Goal: Information Seeking & Learning: Learn about a topic

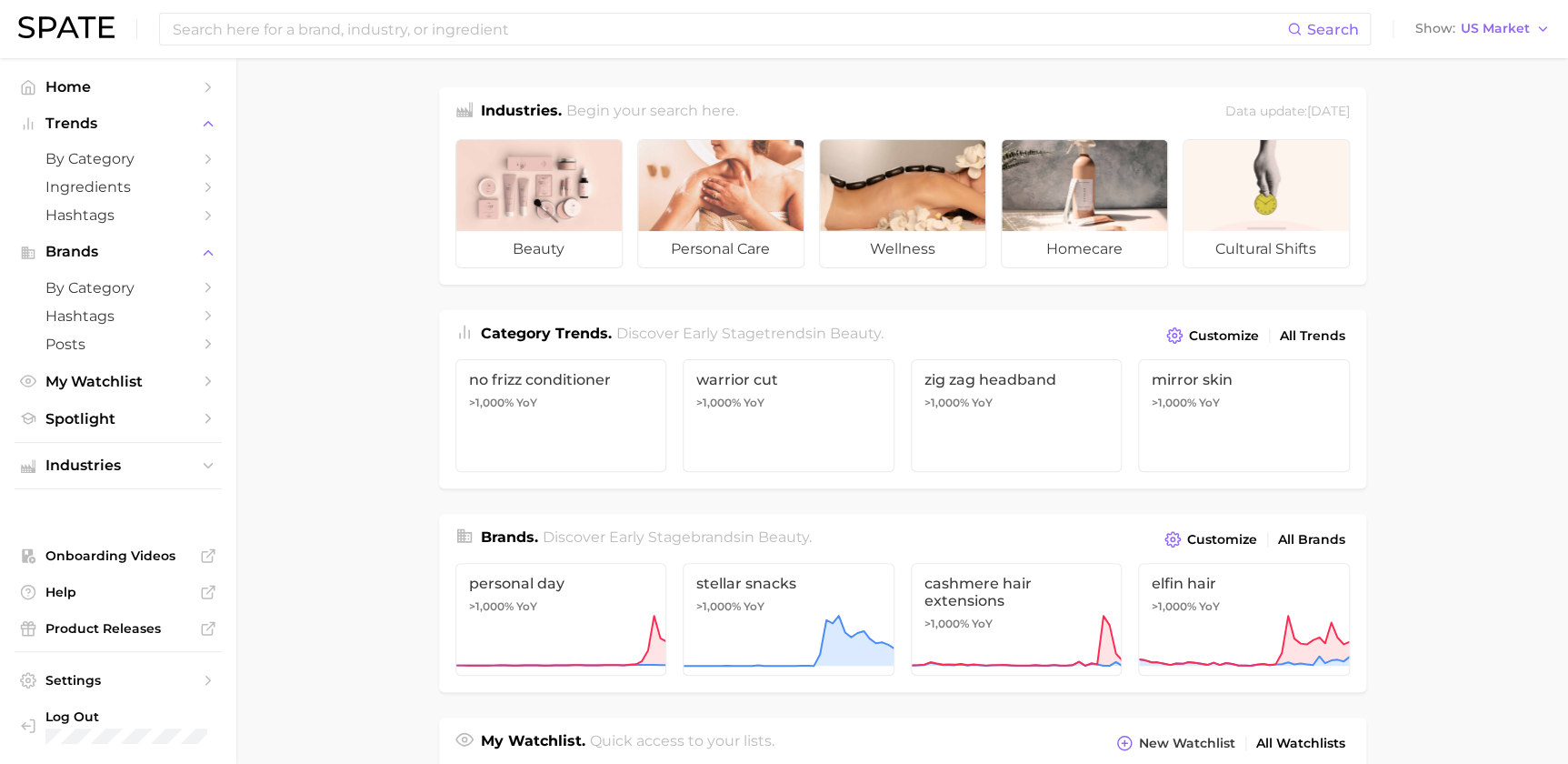
click at [1446, 155] on main "Industries. Begin your search here. Data update: [DATE] beauty personal care we…" at bounding box center [902, 768] width 1332 height 1419
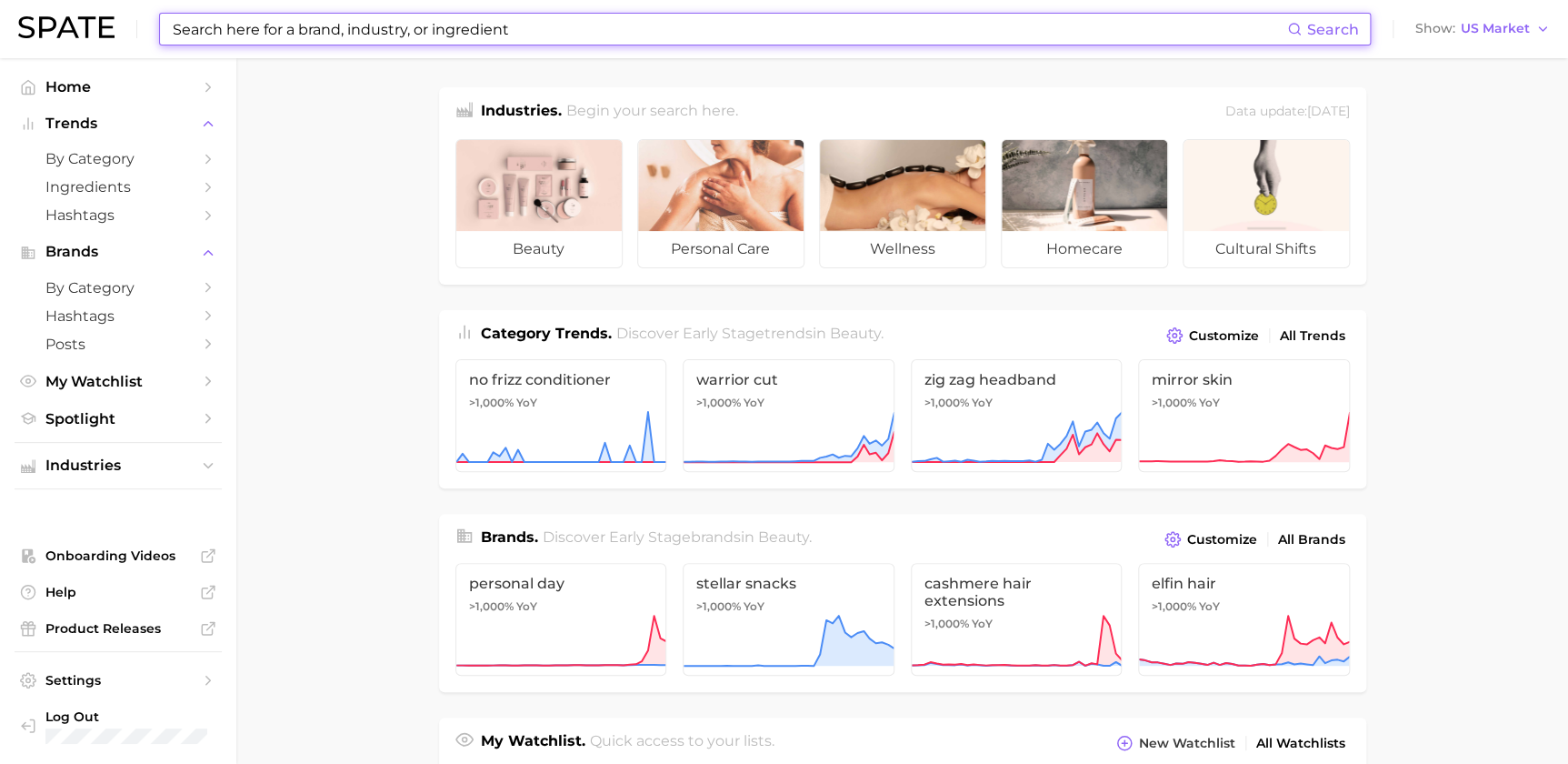
click at [616, 15] on input at bounding box center [728, 29] width 1116 height 31
click at [1500, 34] on span "US Market" at bounding box center [1495, 29] width 70 height 10
click at [1232, 31] on input at bounding box center [728, 29] width 1116 height 31
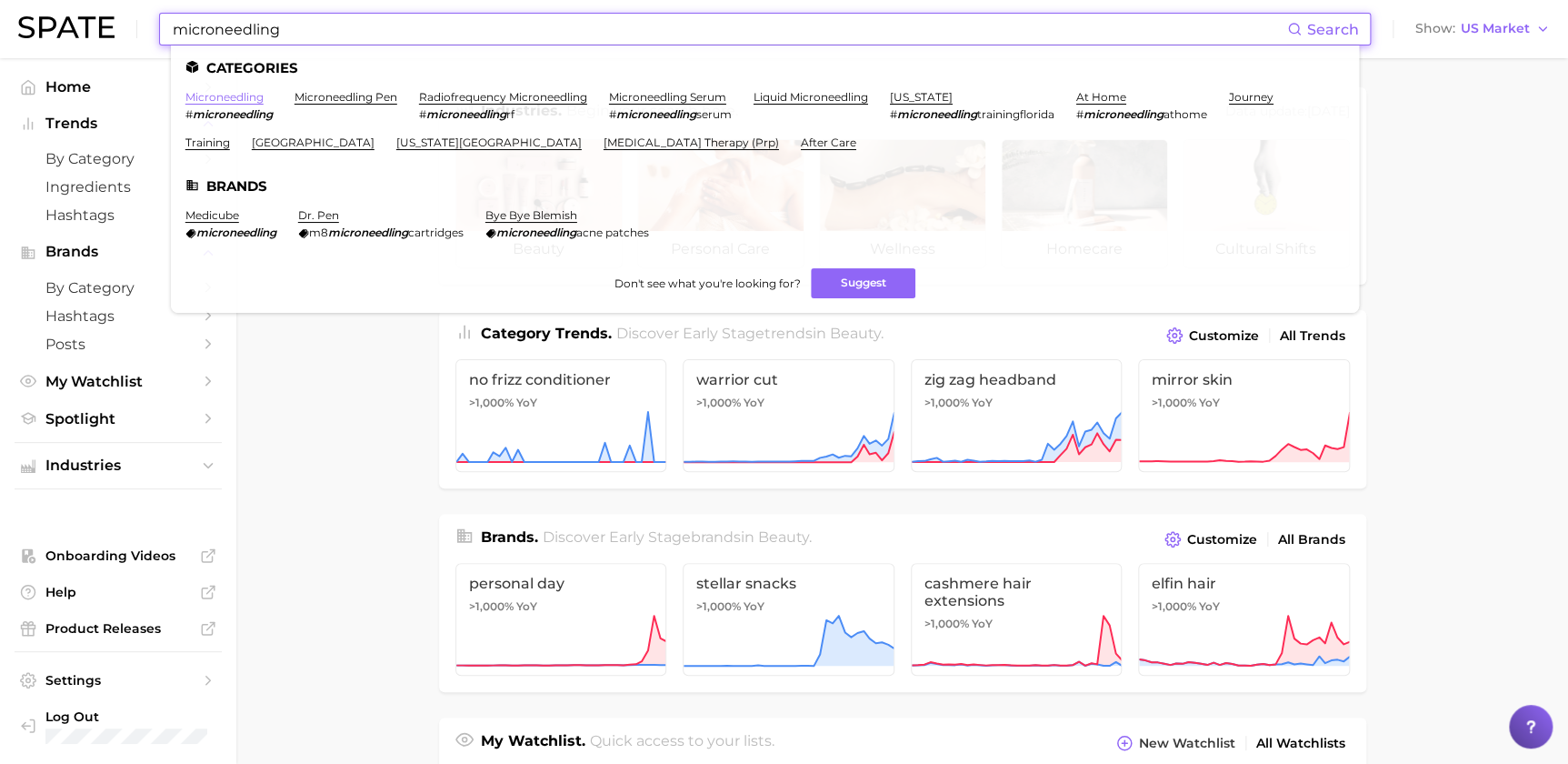
type input "microneedling"
click at [261, 92] on link "microneedling" at bounding box center [225, 97] width 78 height 14
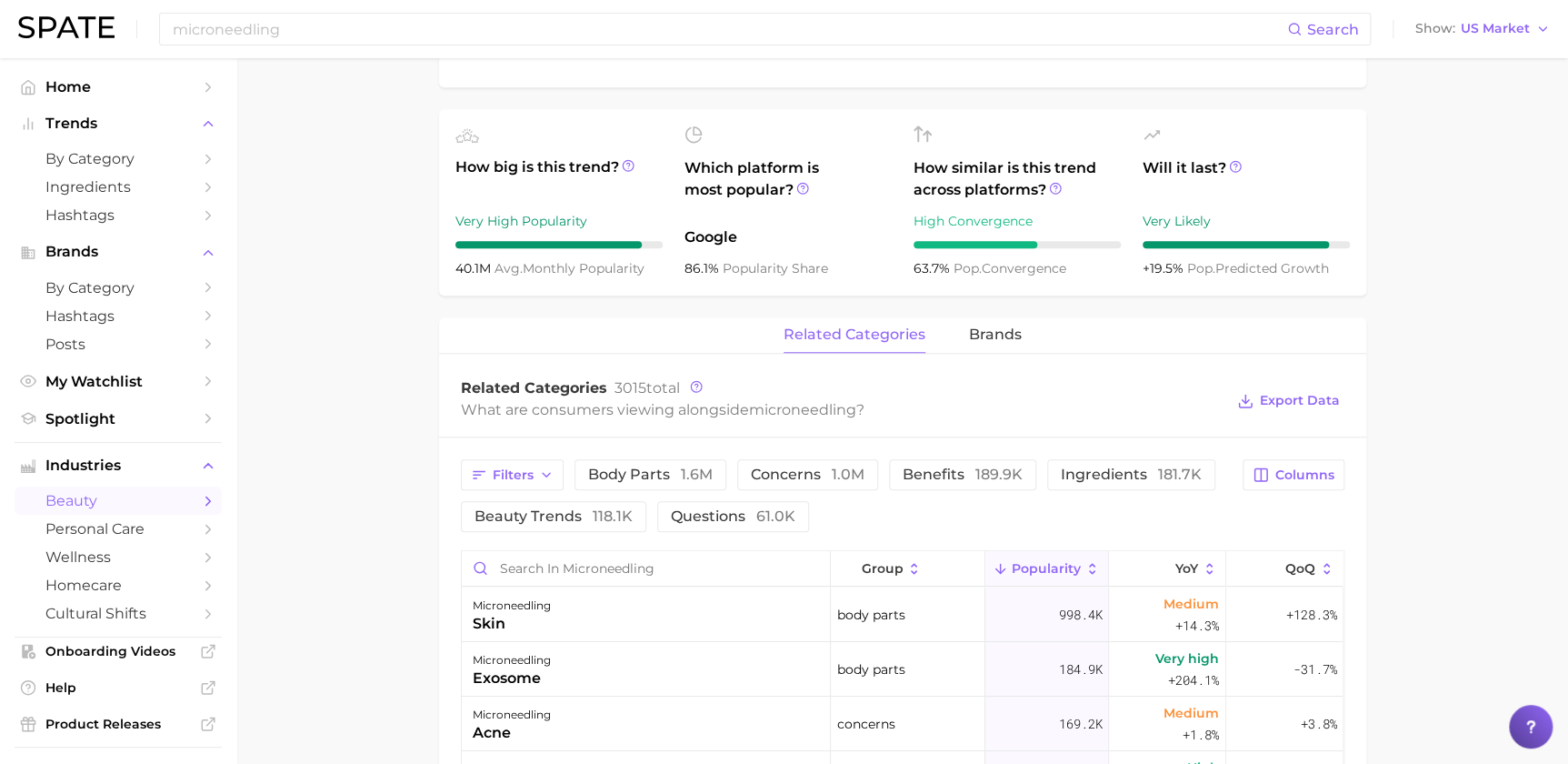
scroll to position [440, 0]
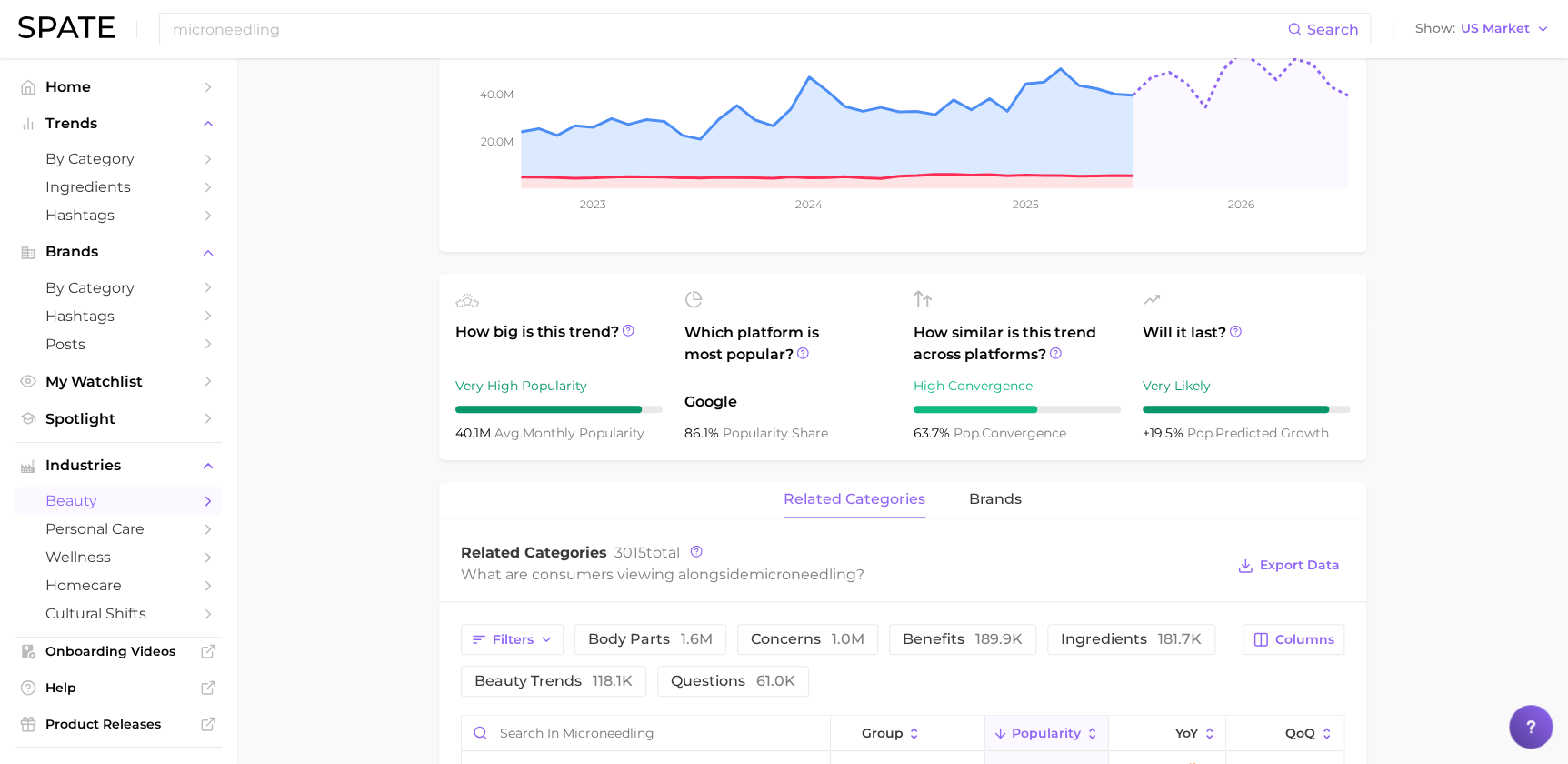
click at [1508, 481] on main "1. skincare 2. face services 3. other facial services 4. microneedling Overview…" at bounding box center [902, 604] width 1332 height 1972
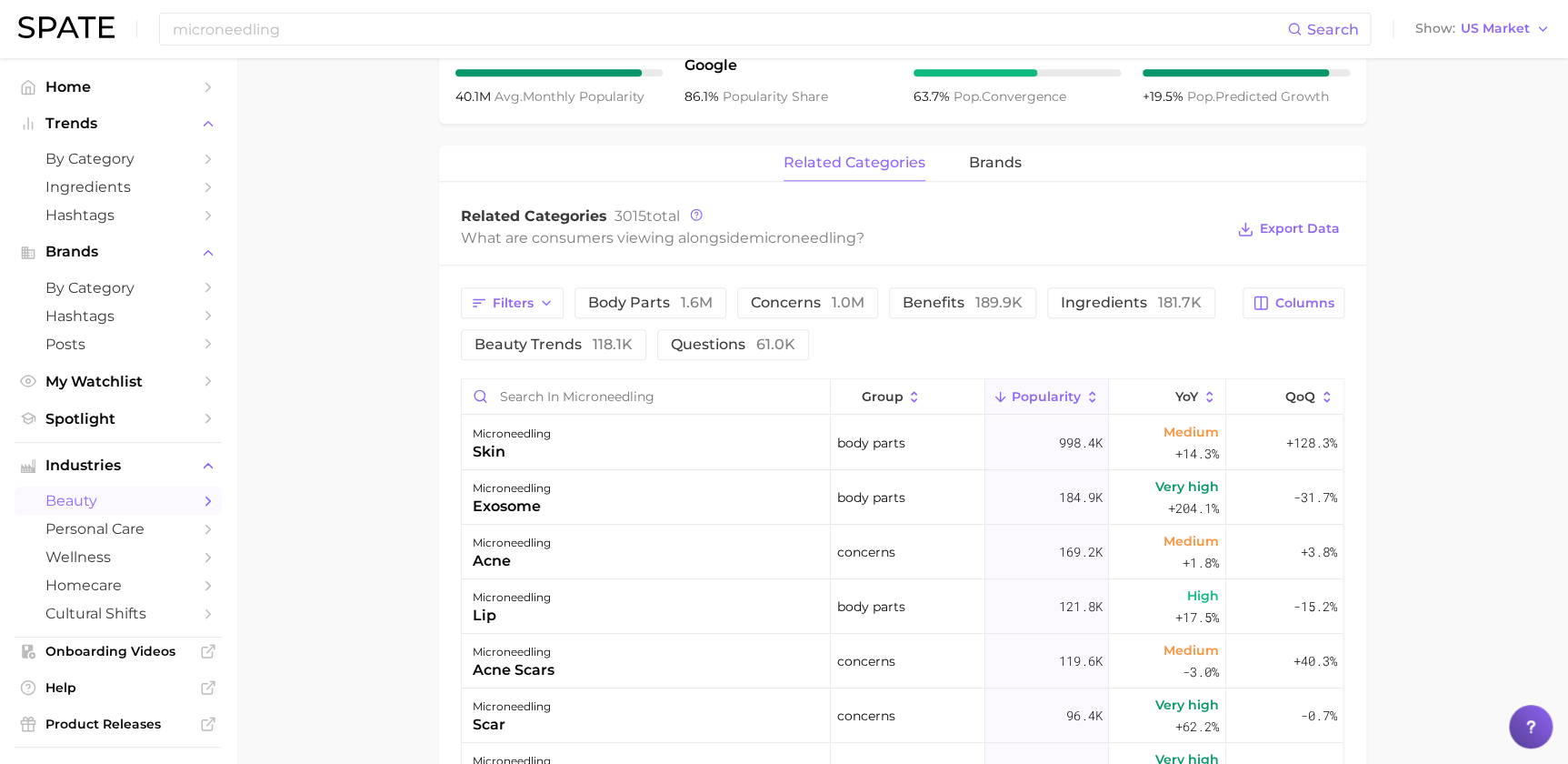
scroll to position [681, 0]
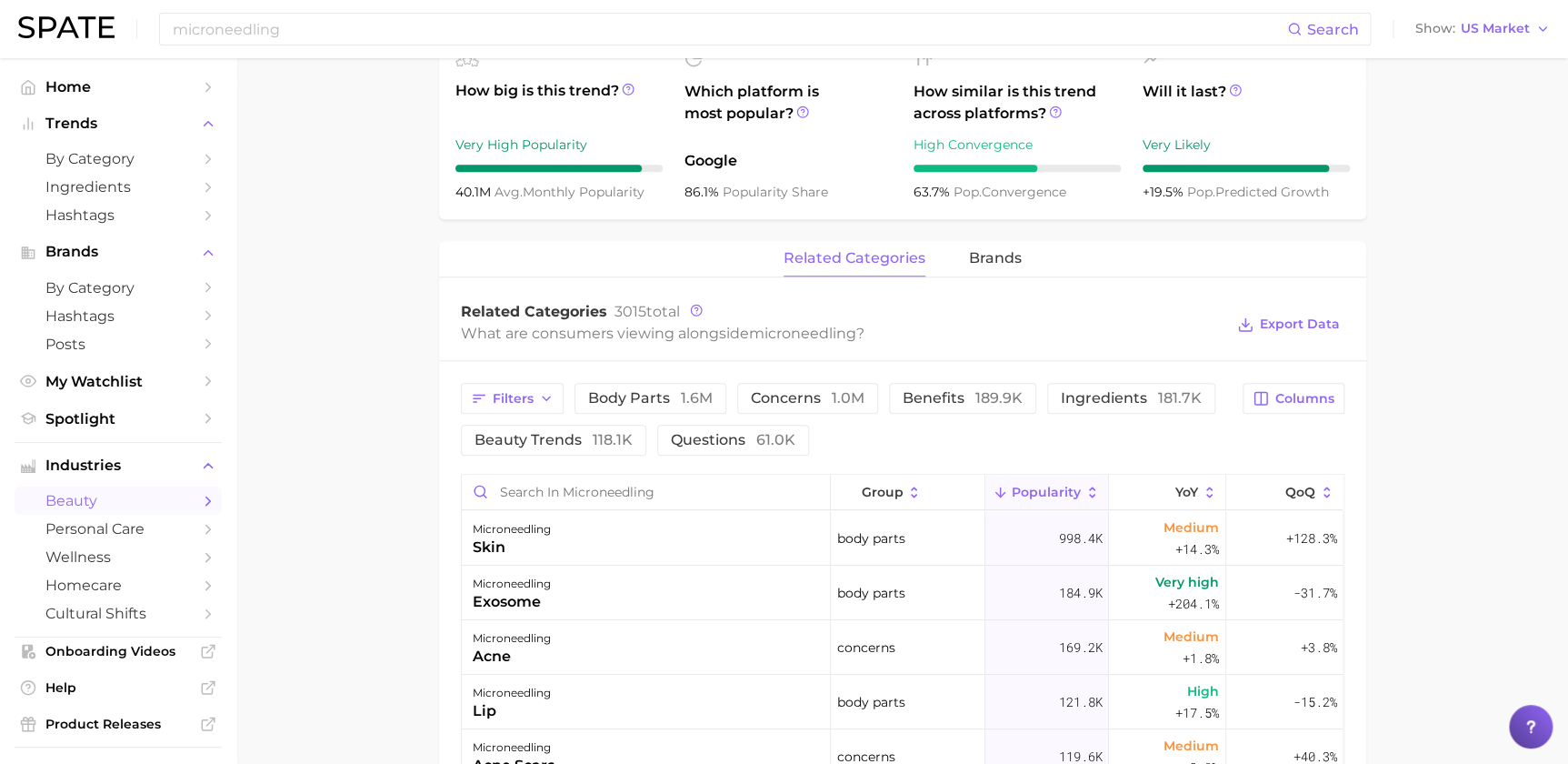
click at [1511, 415] on main "1. skincare 2. face services 3. other facial services 4. microneedling Overview…" at bounding box center [902, 363] width 1332 height 1972
click at [1471, 361] on main "1. skincare 2. face services 3. other facial services 4. microneedling Overview…" at bounding box center [902, 363] width 1332 height 1972
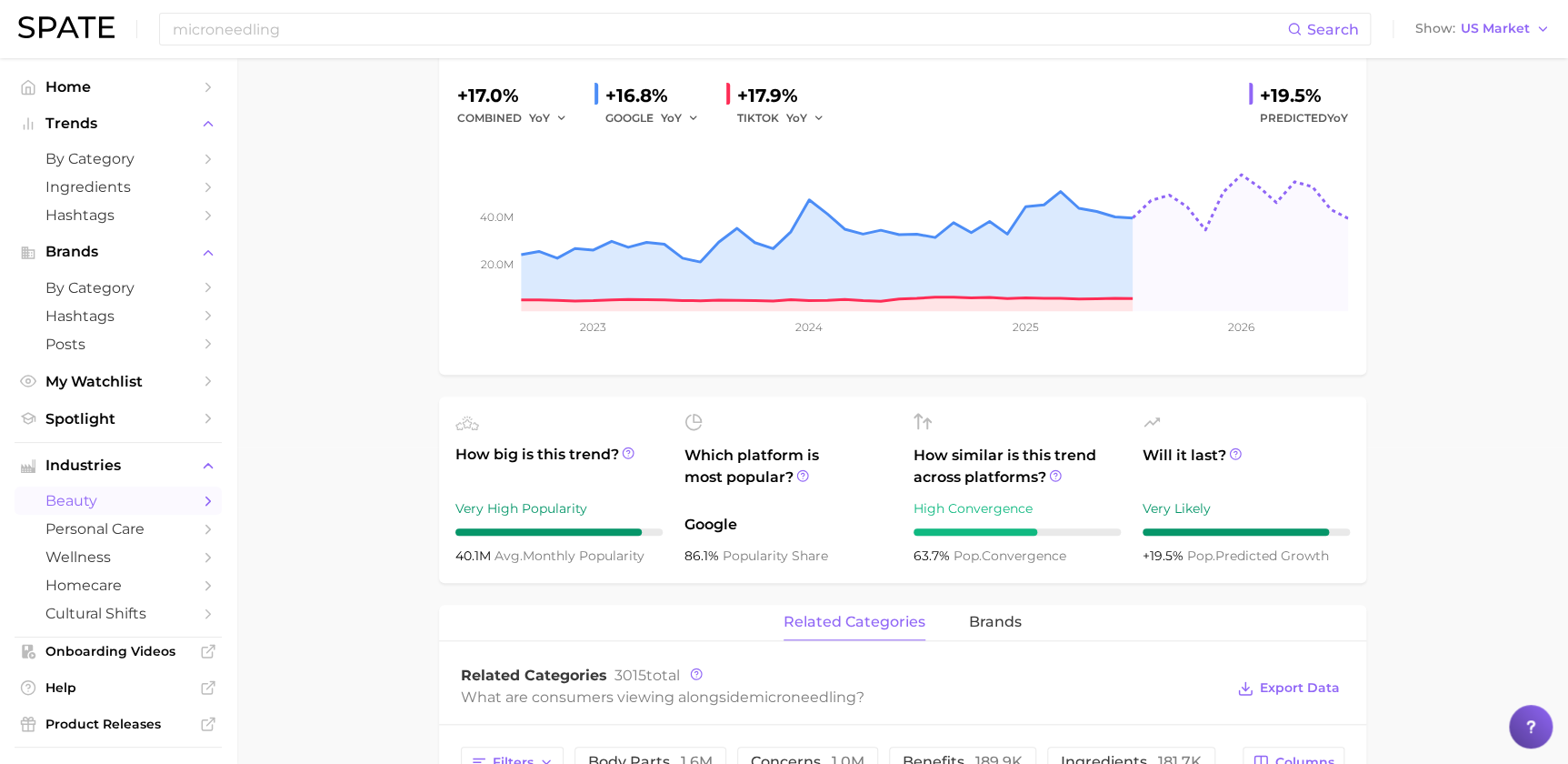
scroll to position [0, 0]
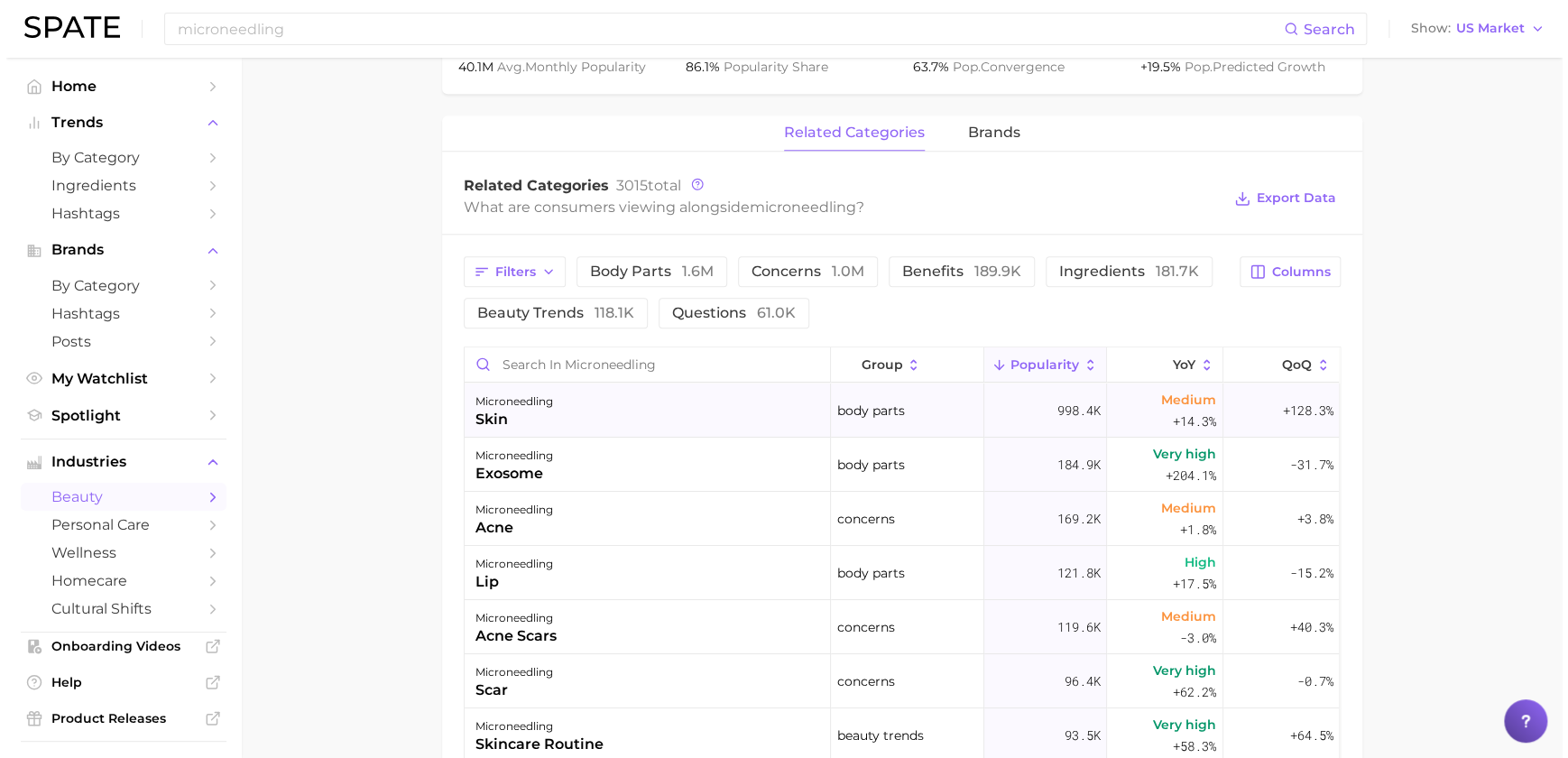
scroll to position [874, 0]
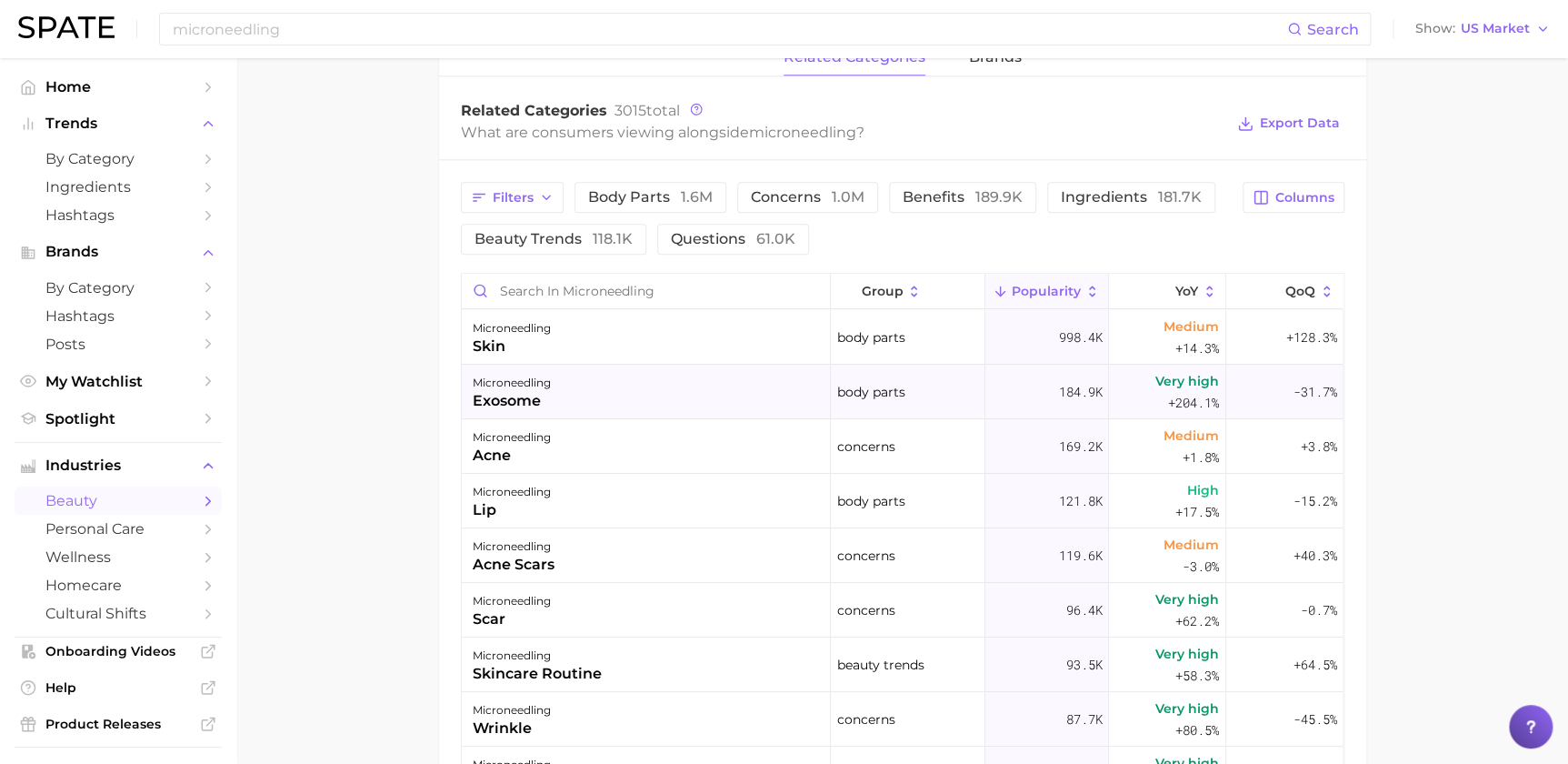
click at [620, 389] on div "microneedling exosome" at bounding box center [646, 391] width 369 height 55
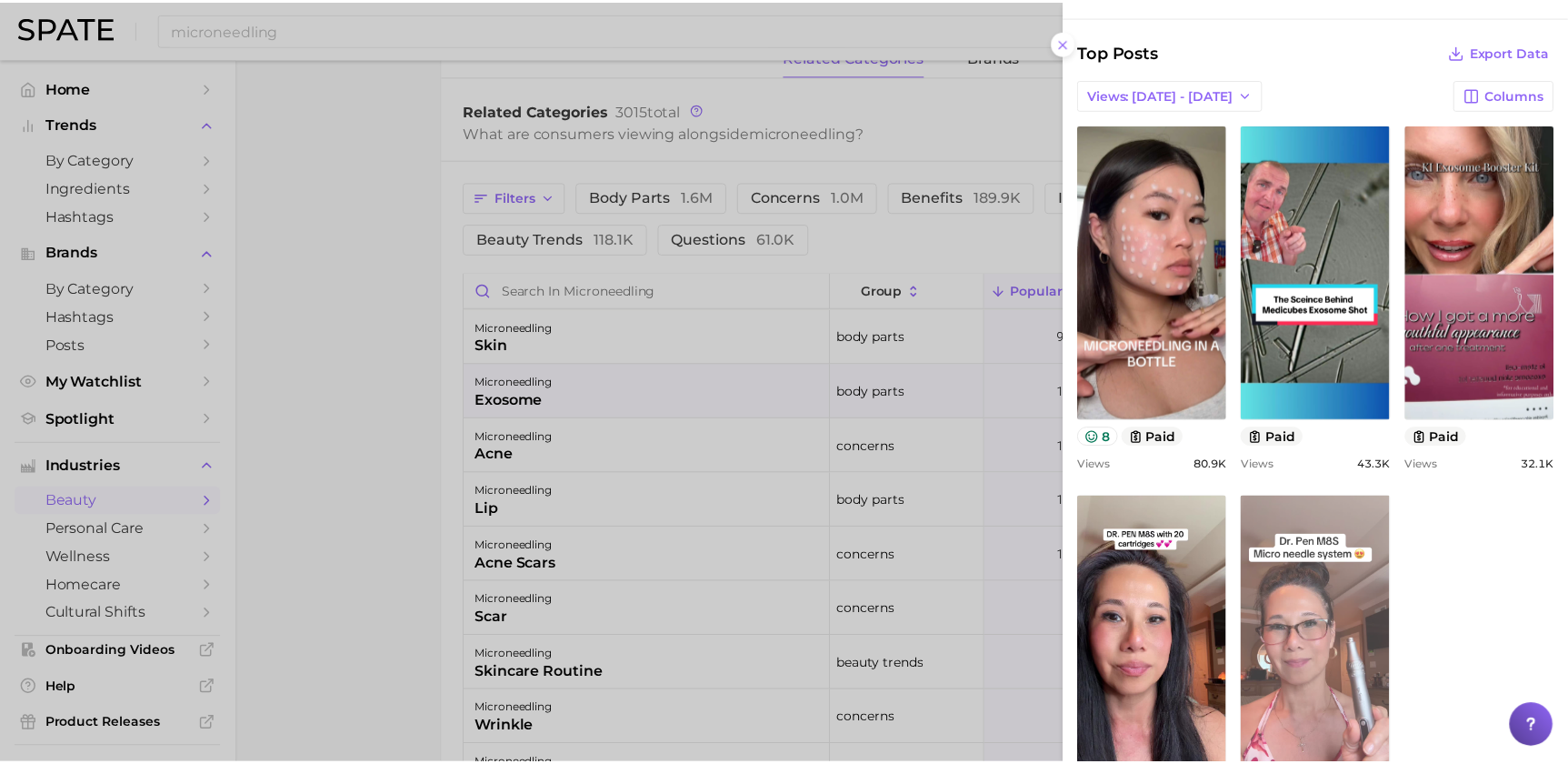
scroll to position [649, 0]
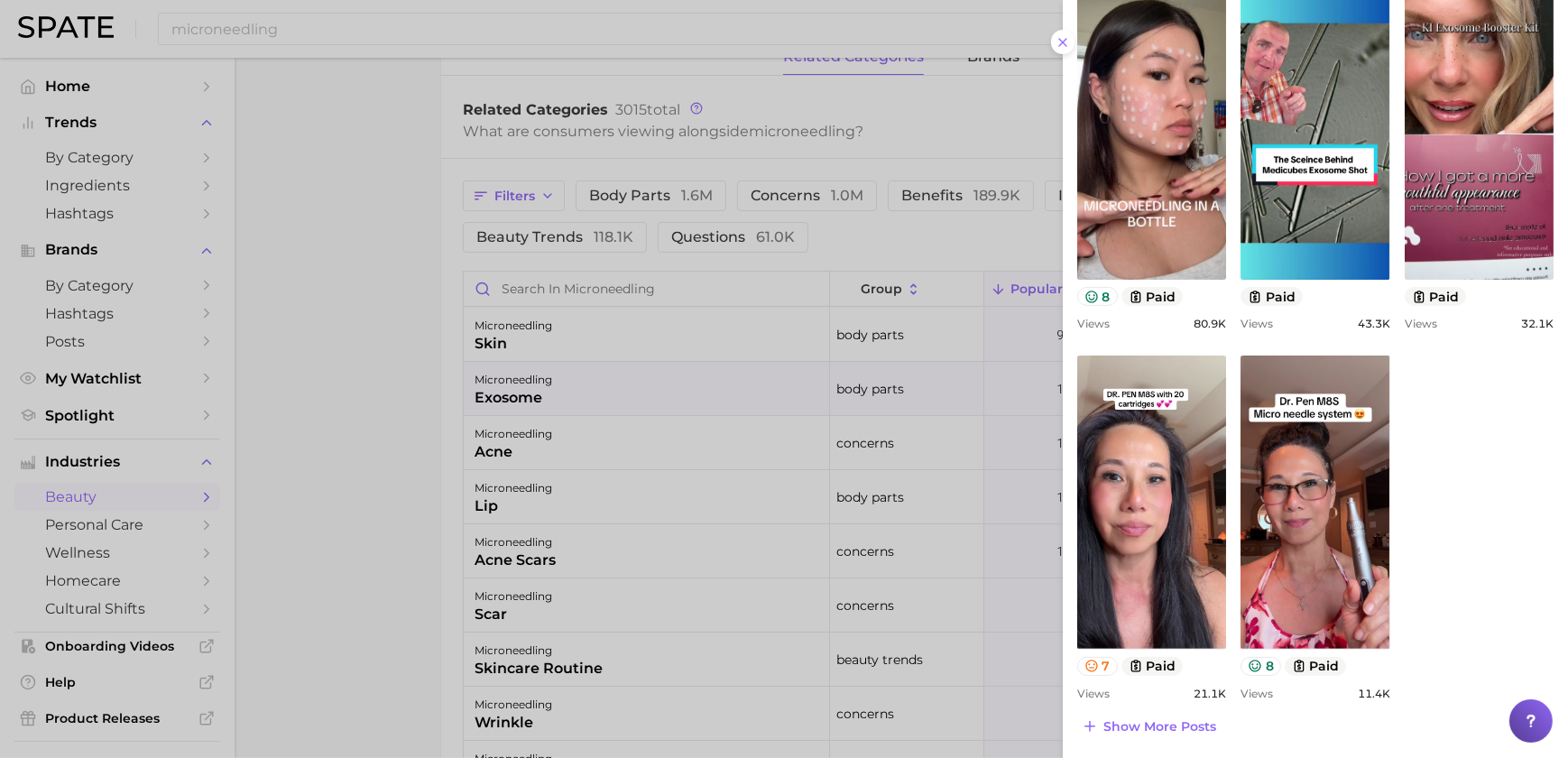
click at [721, 471] on div at bounding box center [784, 379] width 1568 height 758
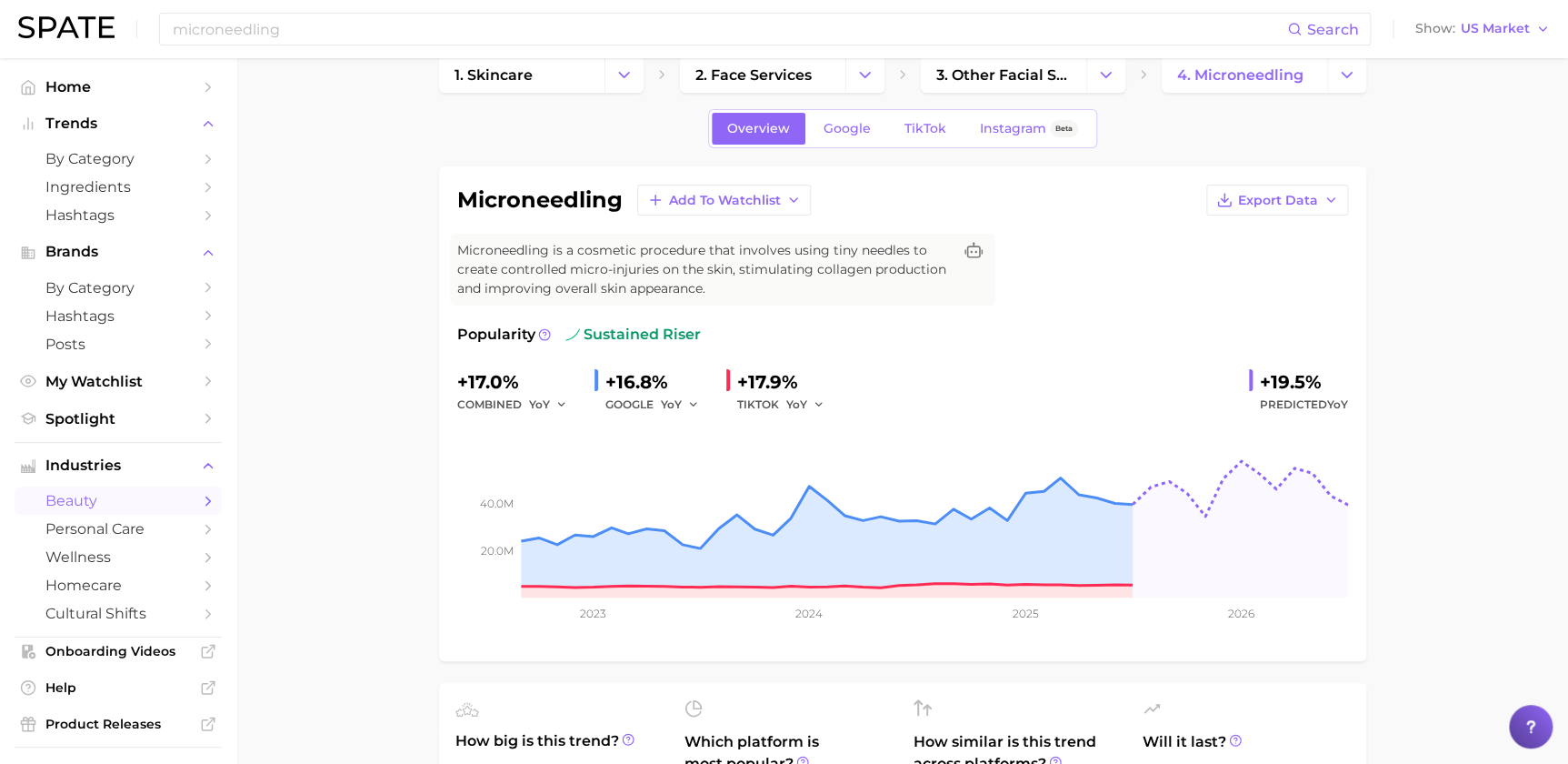
scroll to position [0, 0]
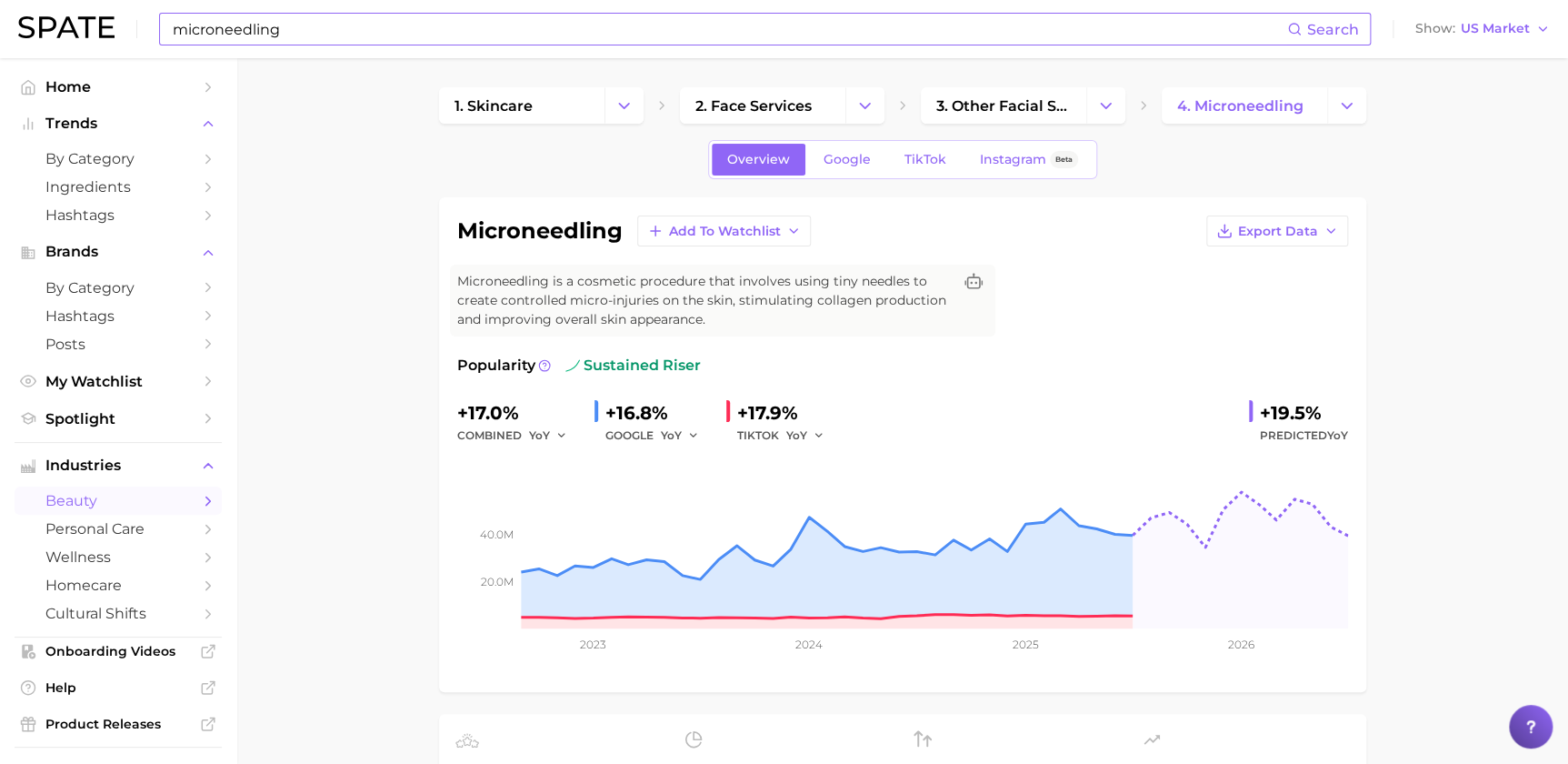
click at [494, 23] on input "microneedling" at bounding box center [728, 29] width 1116 height 31
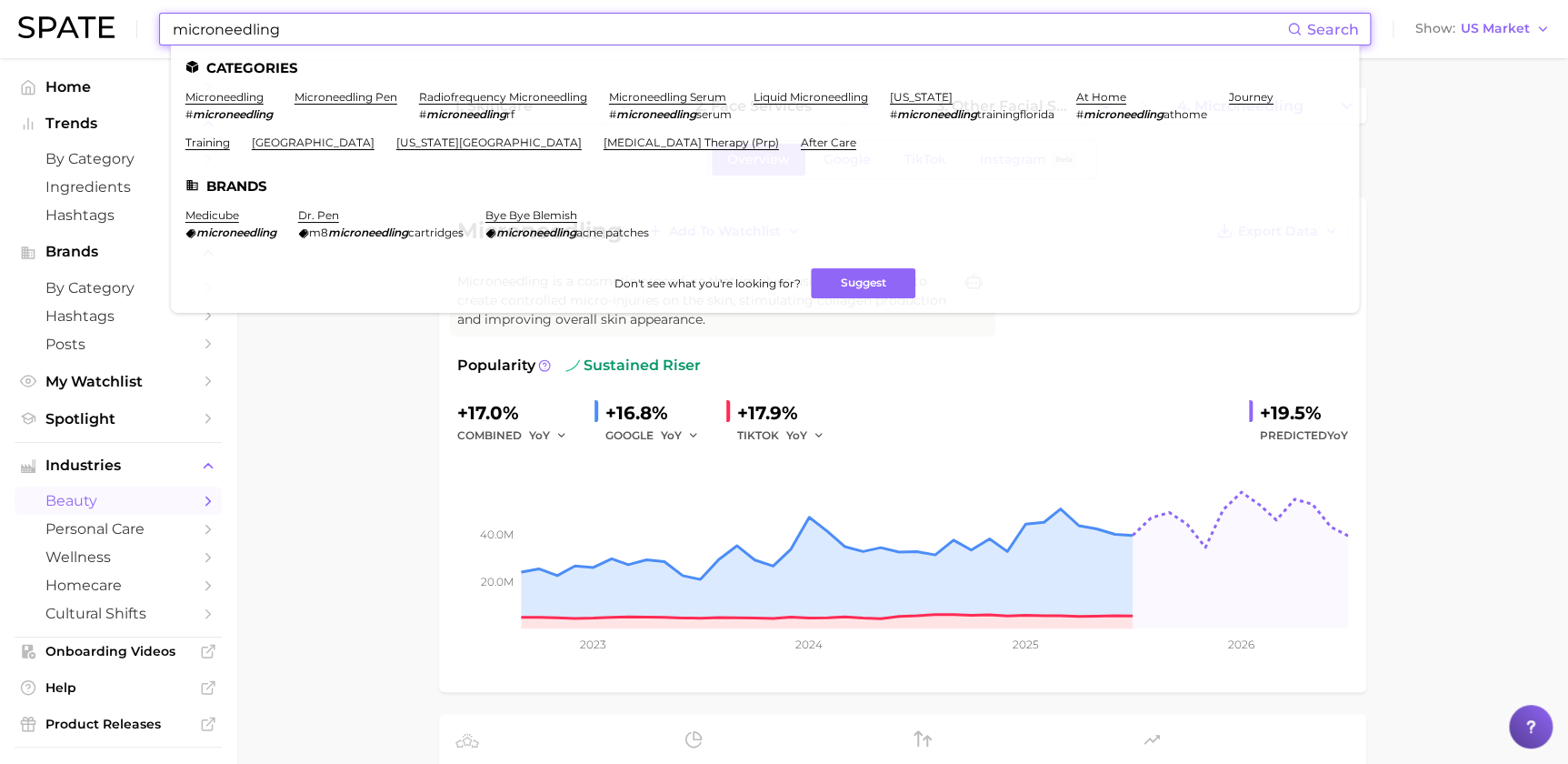
drag, startPoint x: 470, startPoint y: 33, endPoint x: 93, endPoint y: 34, distance: 377.0
click at [93, 34] on div "microneedling Search Categories microneedling # microneedling microneedling pen…" at bounding box center [784, 29] width 1532 height 59
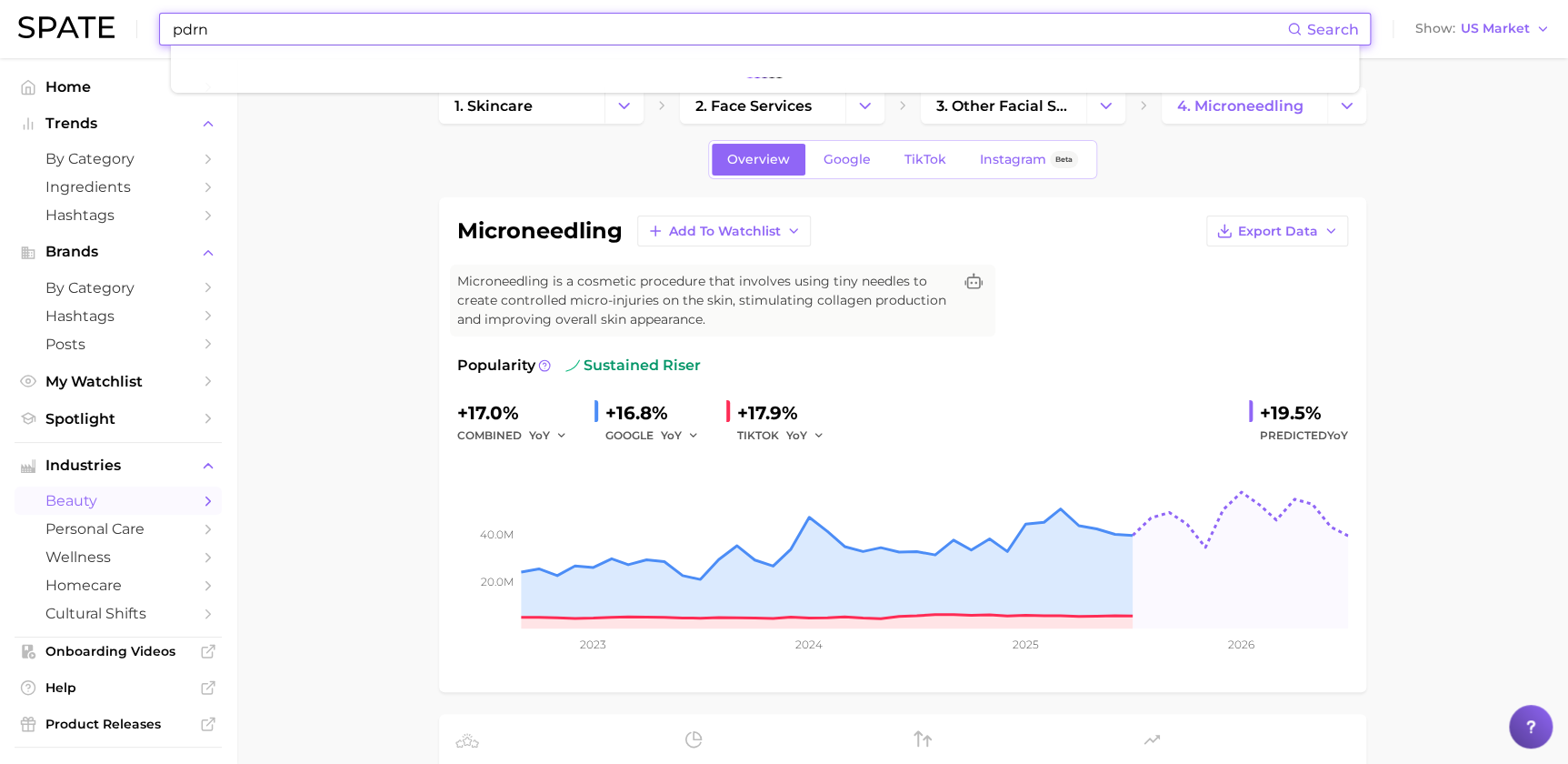
type input "pdrn"
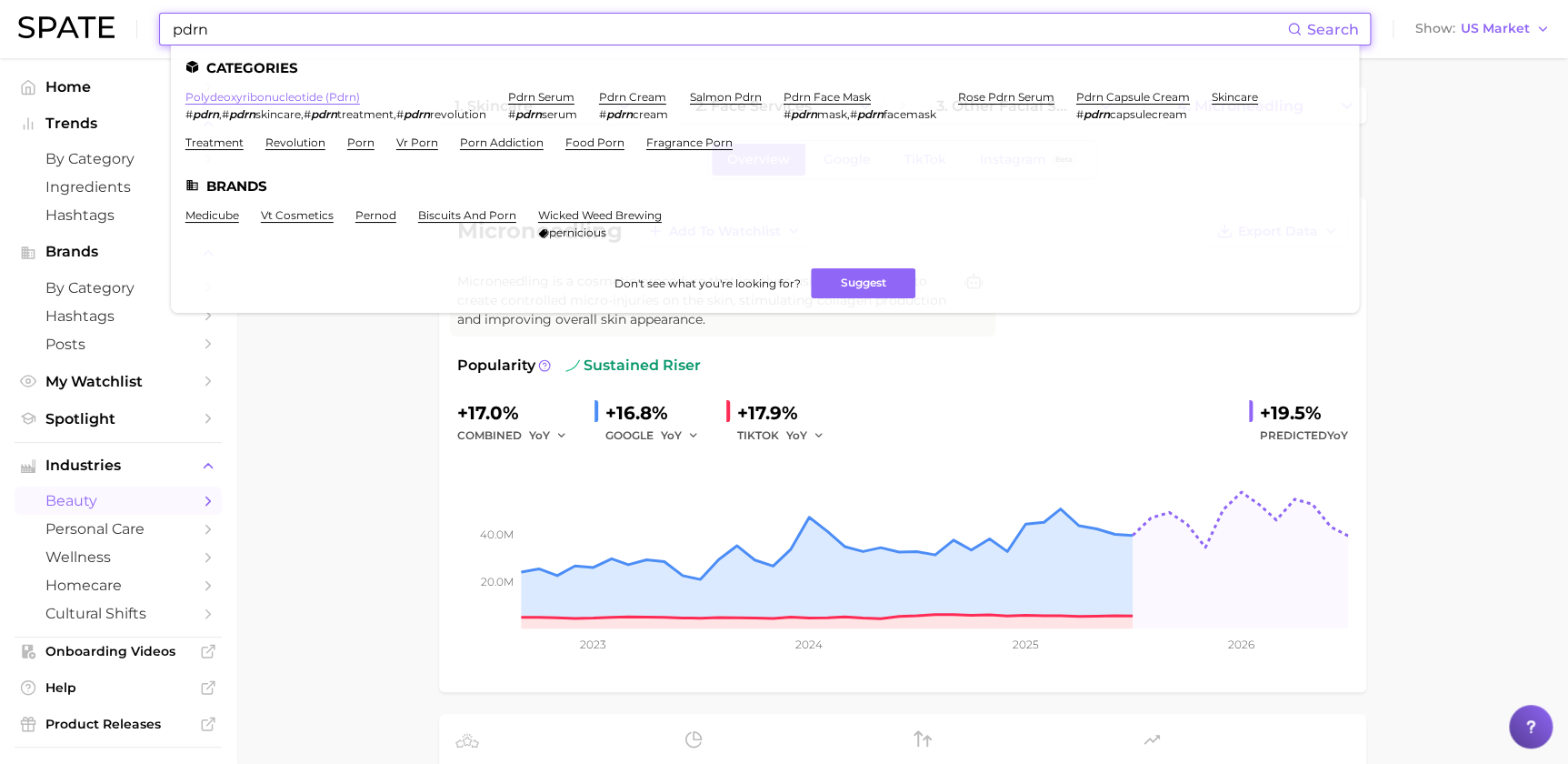
click at [321, 97] on link "polydeoxyribonucleotide (pdrn)" at bounding box center [273, 97] width 175 height 14
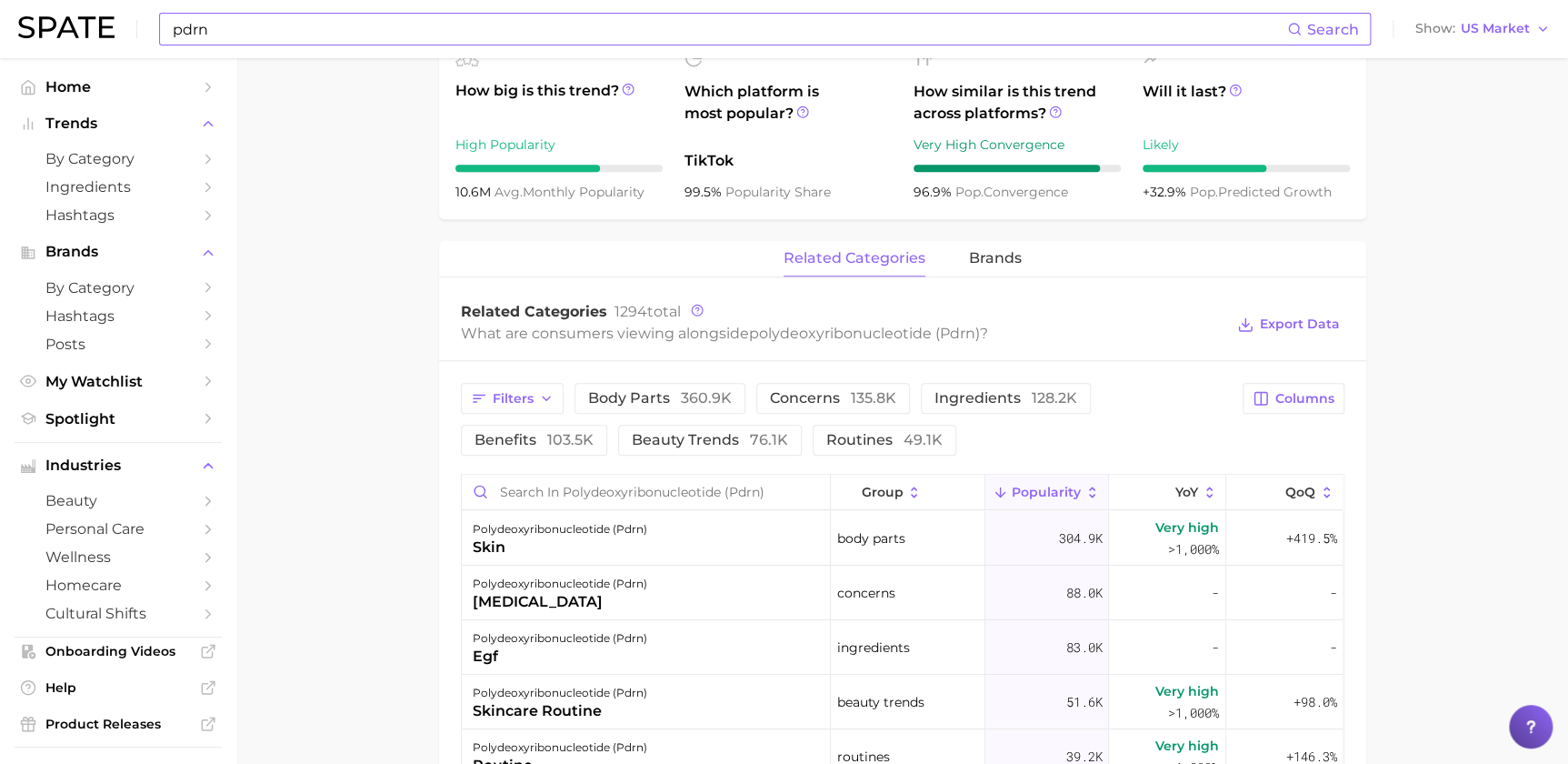
scroll to position [881, 0]
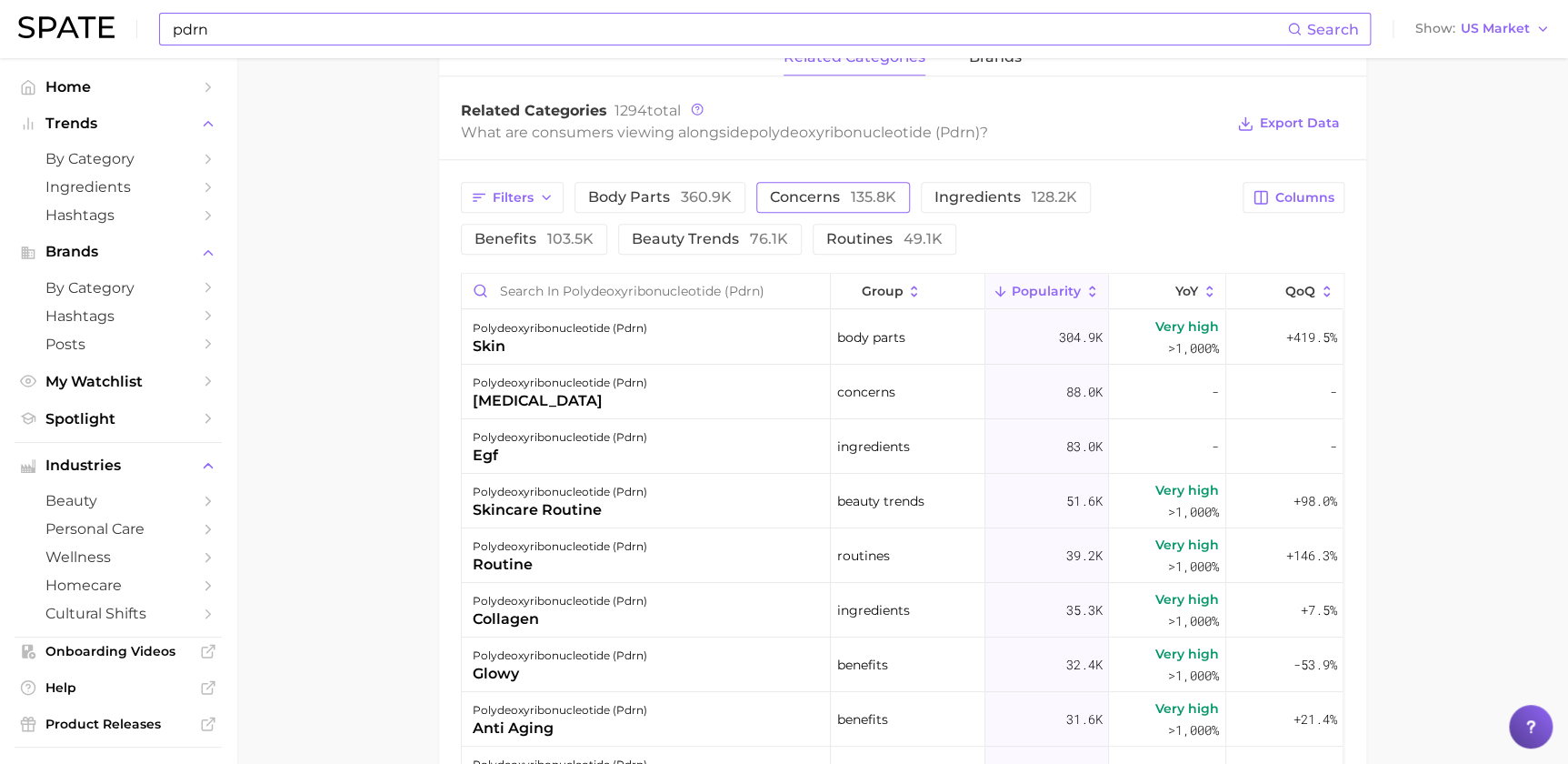
click at [843, 201] on span "concerns 135.8k" at bounding box center [833, 197] width 126 height 15
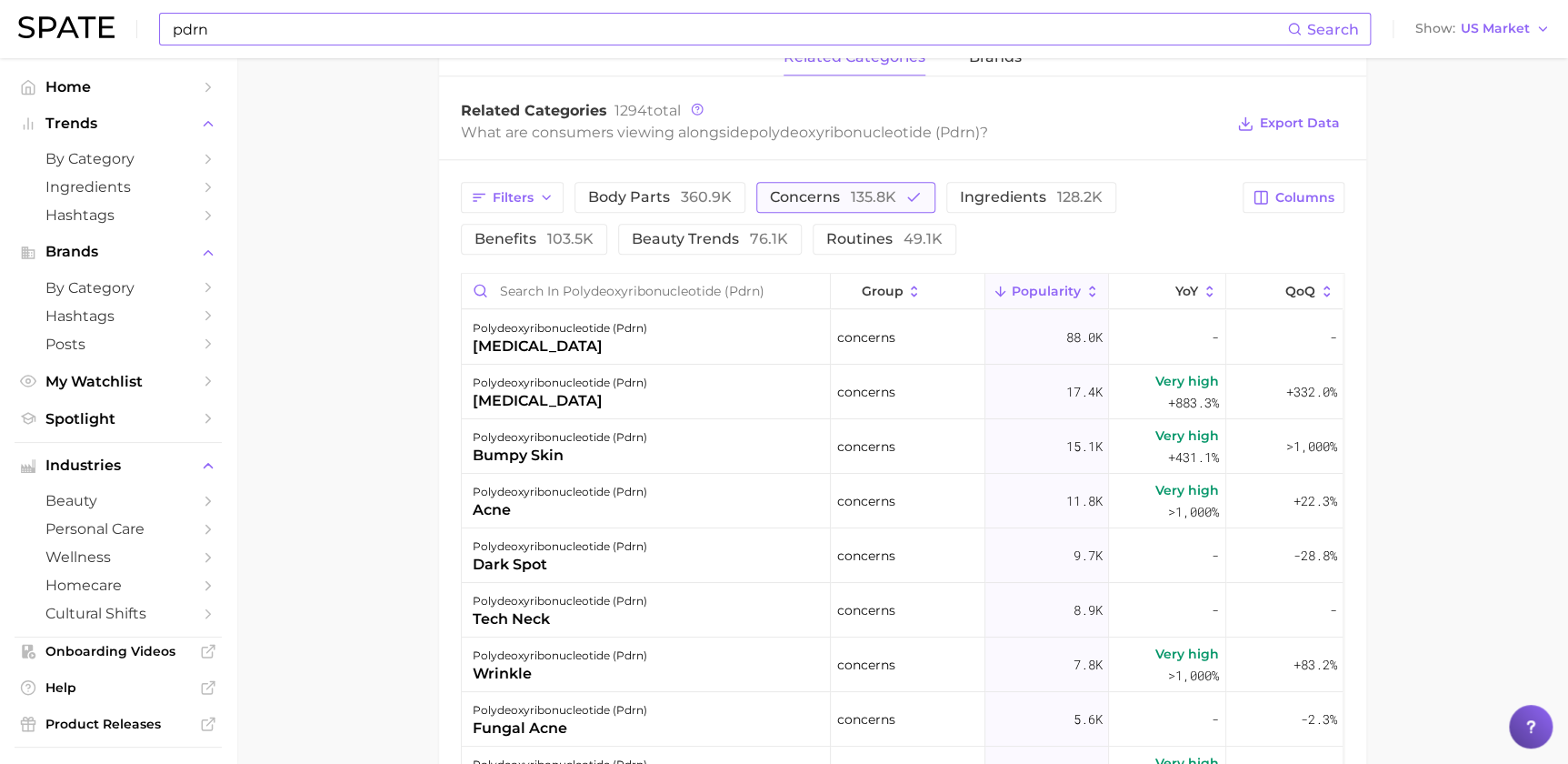
click at [866, 192] on span "135.8k" at bounding box center [873, 196] width 46 height 17
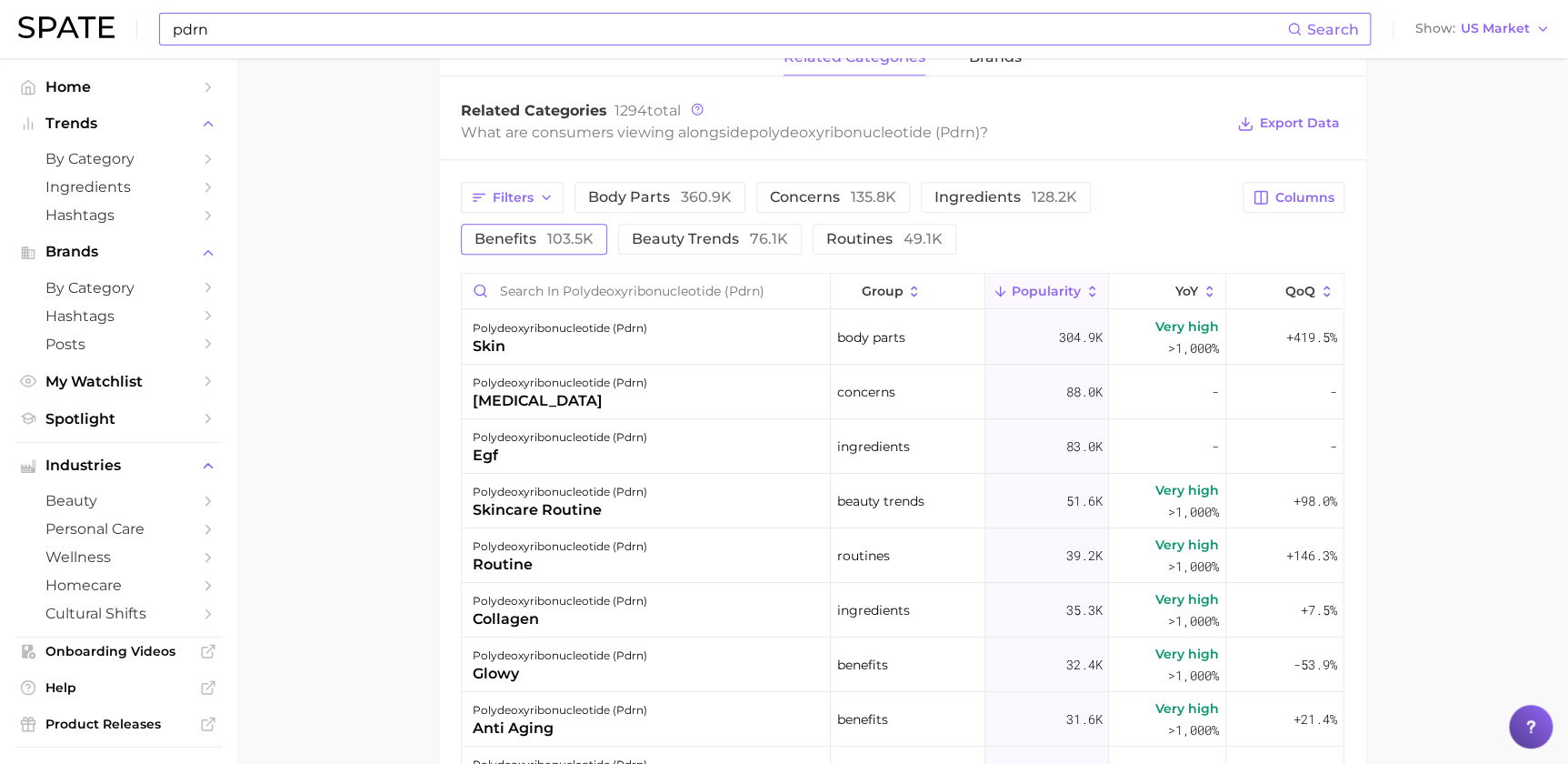
click at [579, 246] on span "103.5k" at bounding box center [570, 237] width 47 height 17
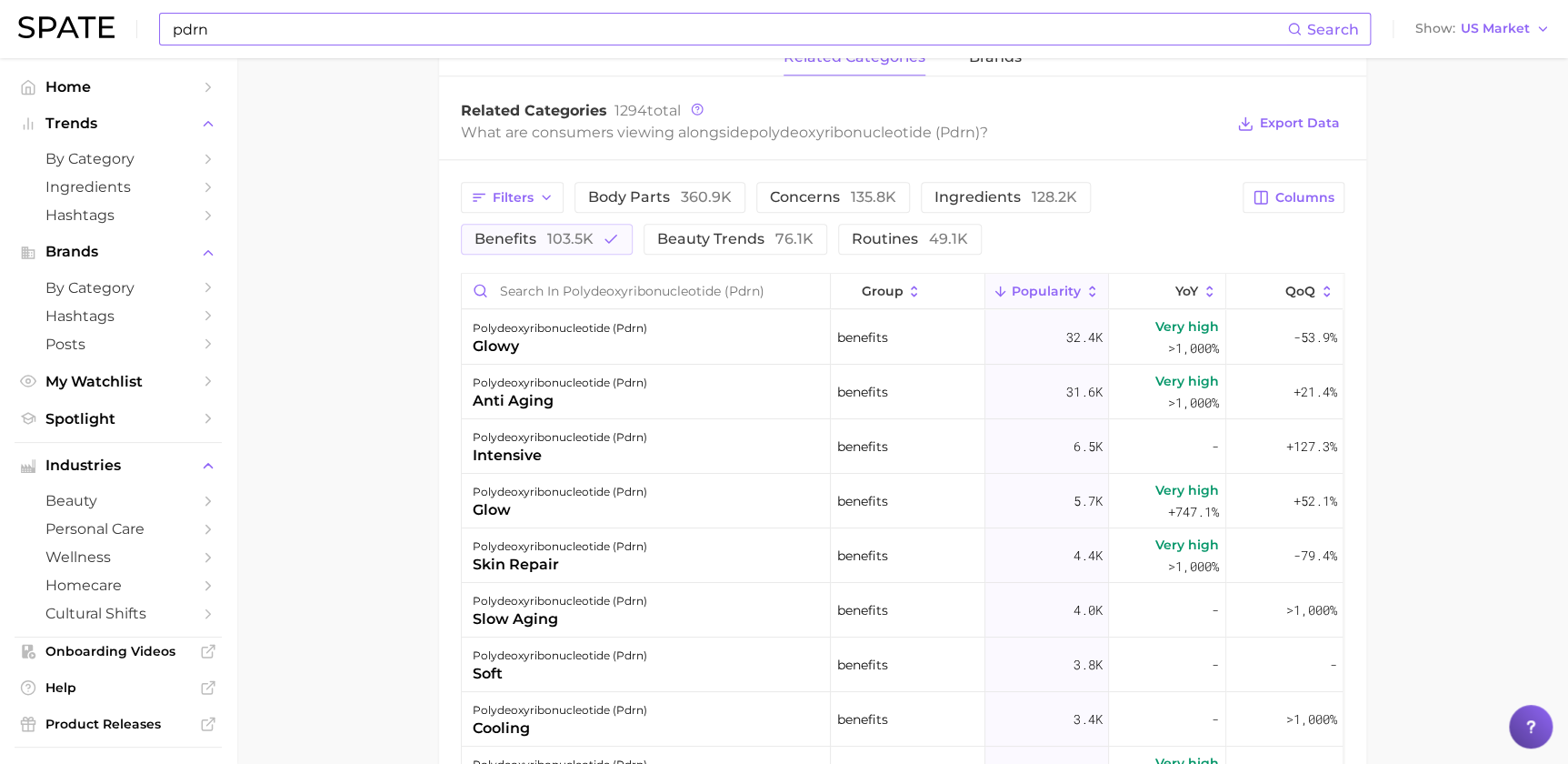
click at [1454, 303] on main "1. ingredients 2. scientific products 3. polydeoxyribonucleotide (pdrn) Overvie…" at bounding box center [902, 162] width 1332 height 1972
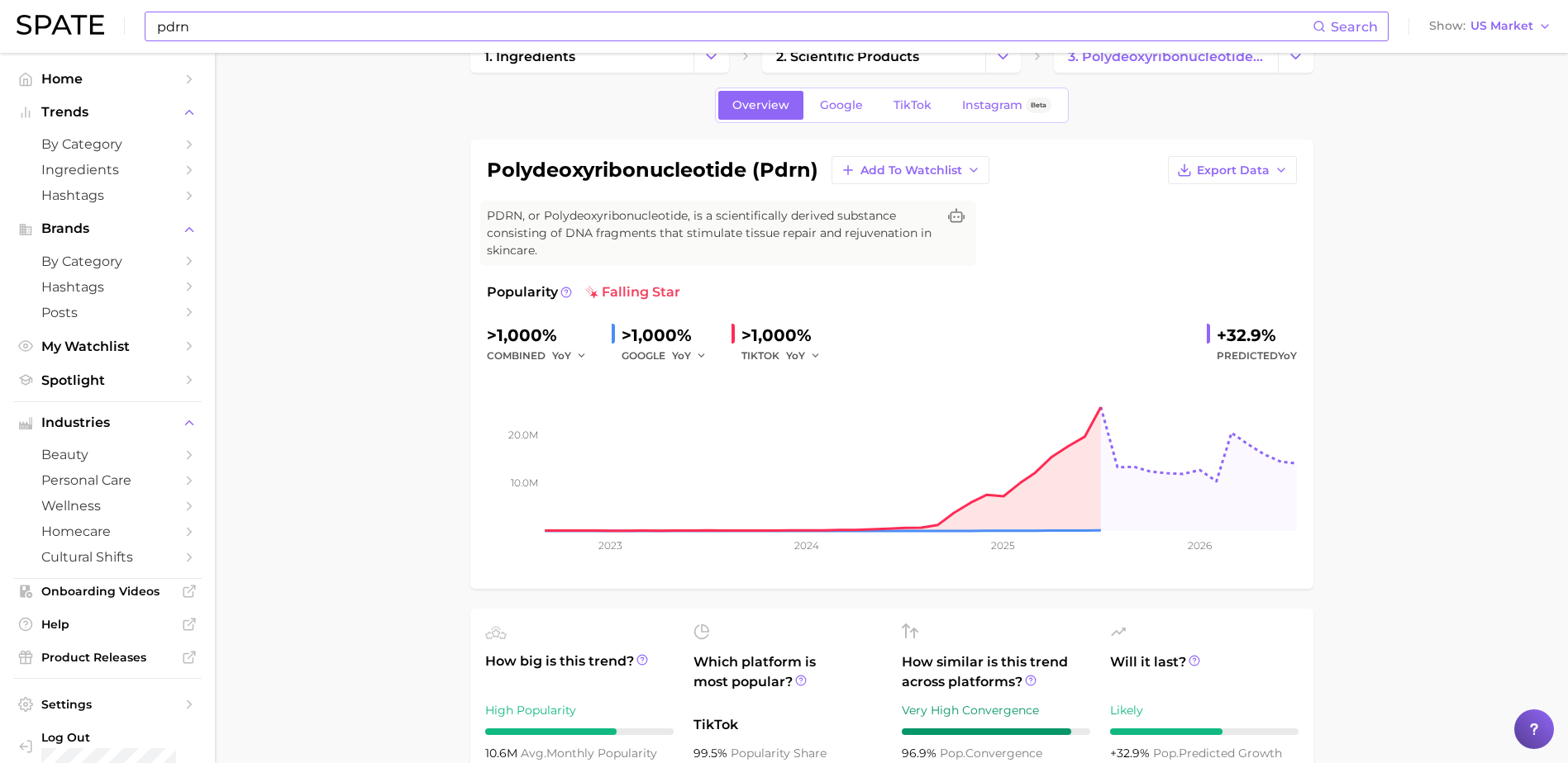
scroll to position [0, 0]
